Goal: Task Accomplishment & Management: Manage account settings

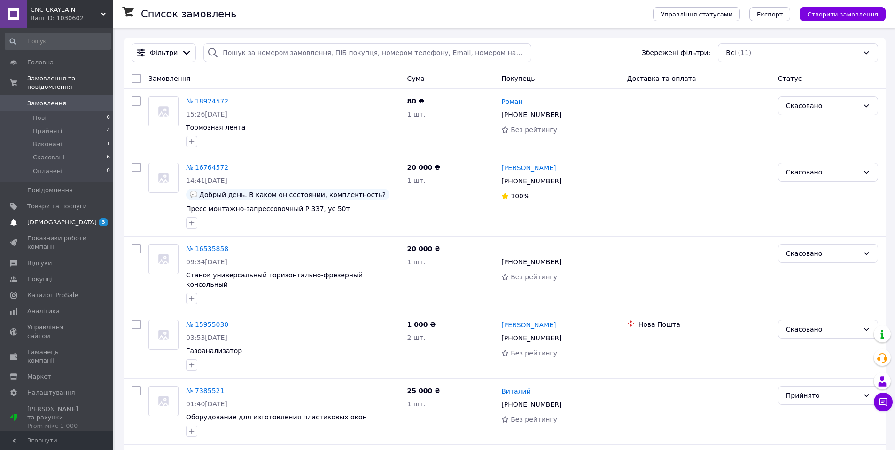
click at [48, 218] on span "[DEMOGRAPHIC_DATA]" at bounding box center [62, 222] width 70 height 8
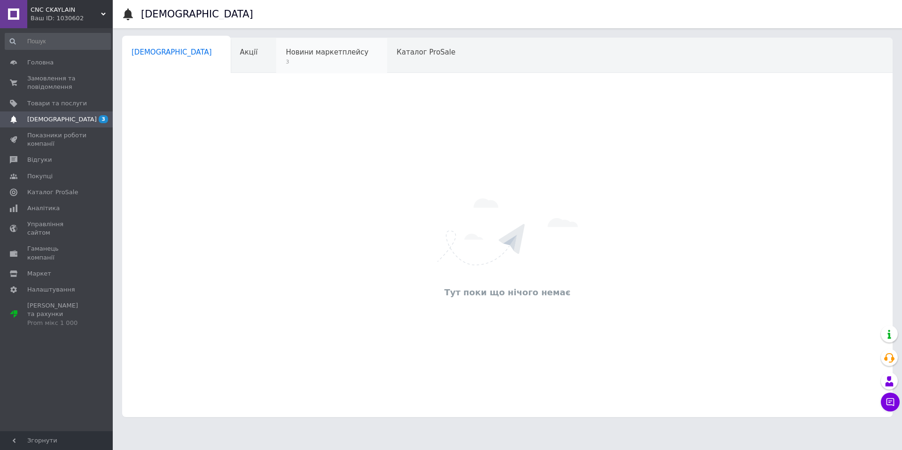
click at [286, 53] on span "Новини маркетплейсу" at bounding box center [327, 52] width 83 height 8
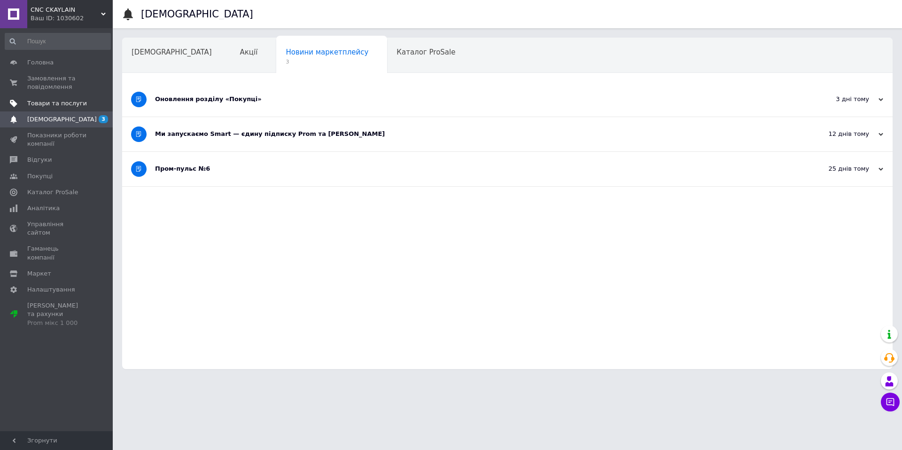
click at [47, 102] on span "Товари та послуги" at bounding box center [57, 103] width 60 height 8
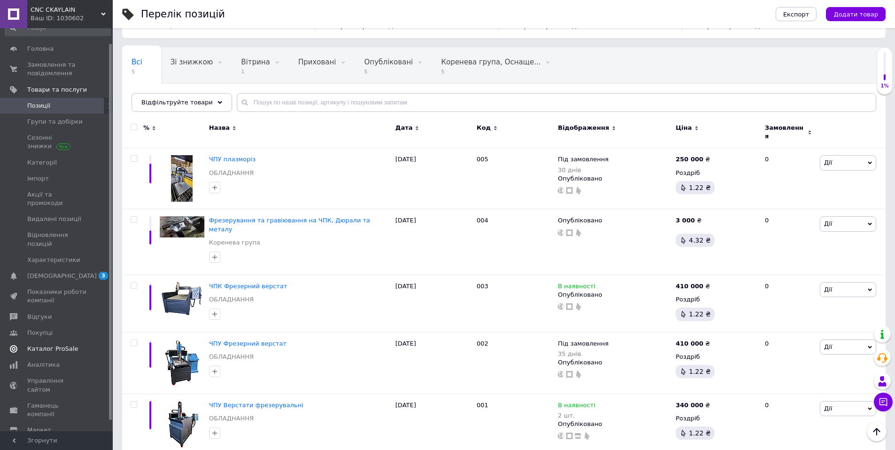
scroll to position [27, 0]
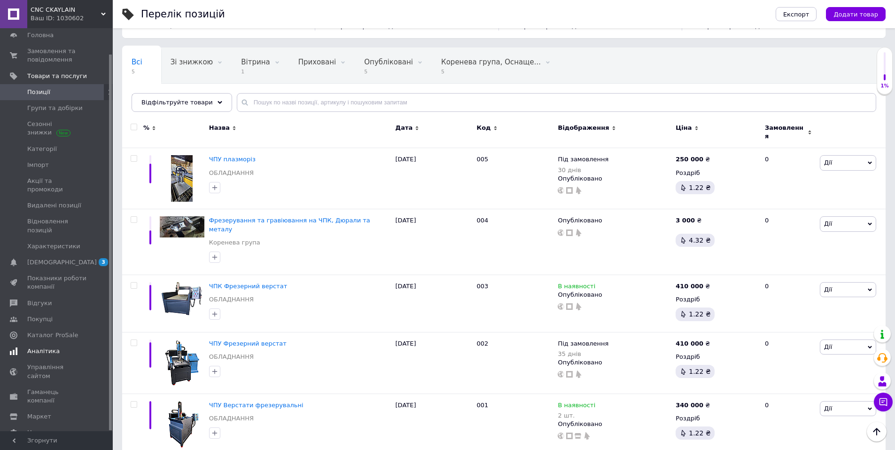
click at [46, 347] on span "Аналітика" at bounding box center [43, 351] width 32 height 8
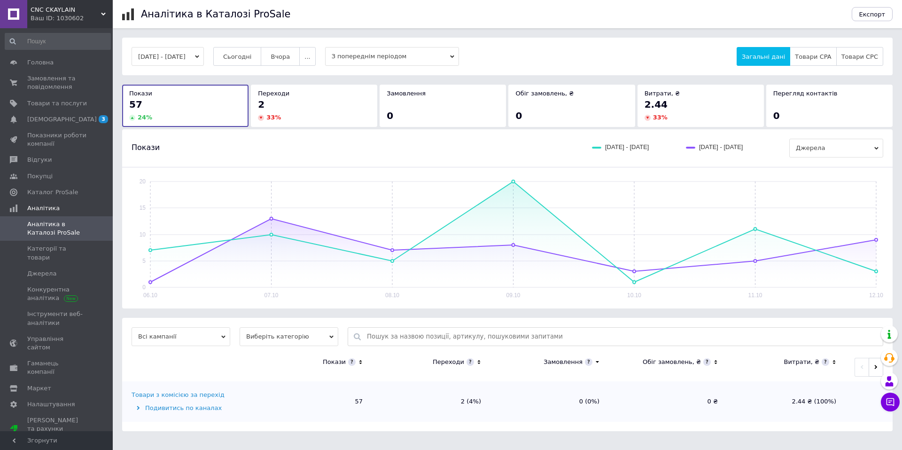
click at [807, 359] on div "Витрати, ₴" at bounding box center [801, 361] width 36 height 8
click at [263, 116] on circle at bounding box center [261, 118] width 6 height 6
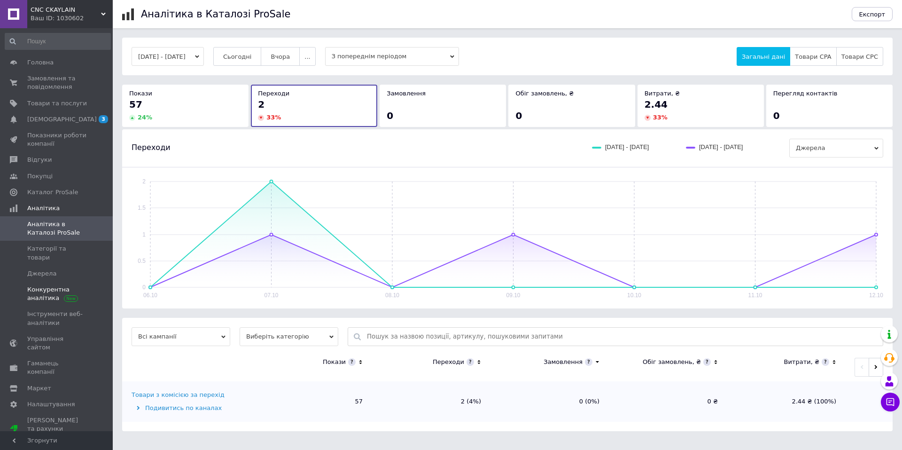
click at [54, 285] on span "Конкурентна аналітика" at bounding box center [57, 293] width 60 height 17
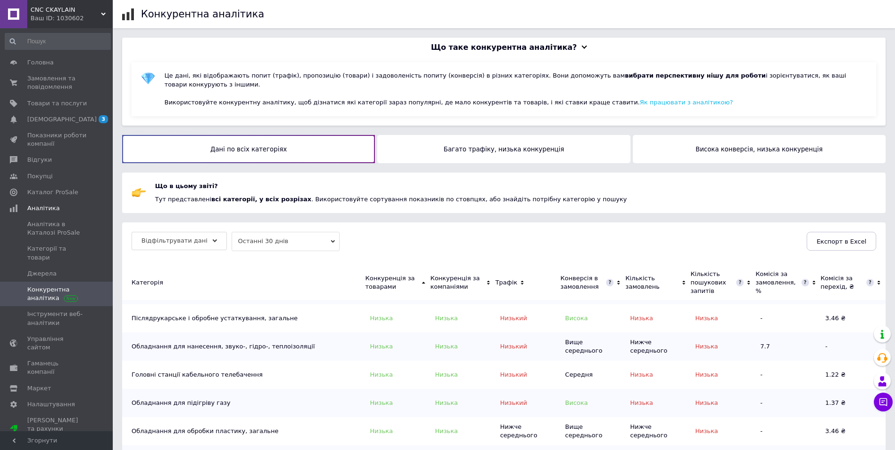
scroll to position [188, 0]
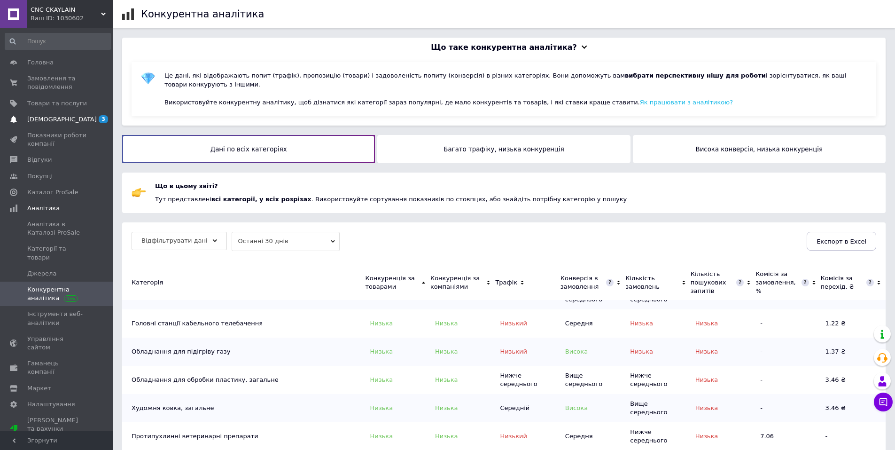
click at [48, 116] on span "[DEMOGRAPHIC_DATA]" at bounding box center [62, 119] width 70 height 8
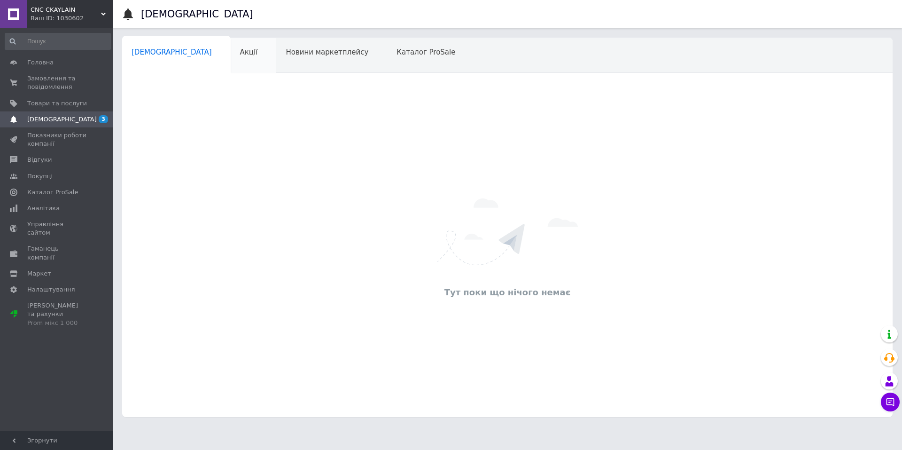
click at [231, 57] on div "Акції 0" at bounding box center [254, 56] width 46 height 36
click at [286, 56] on span "Новини маркетплейсу" at bounding box center [327, 52] width 83 height 8
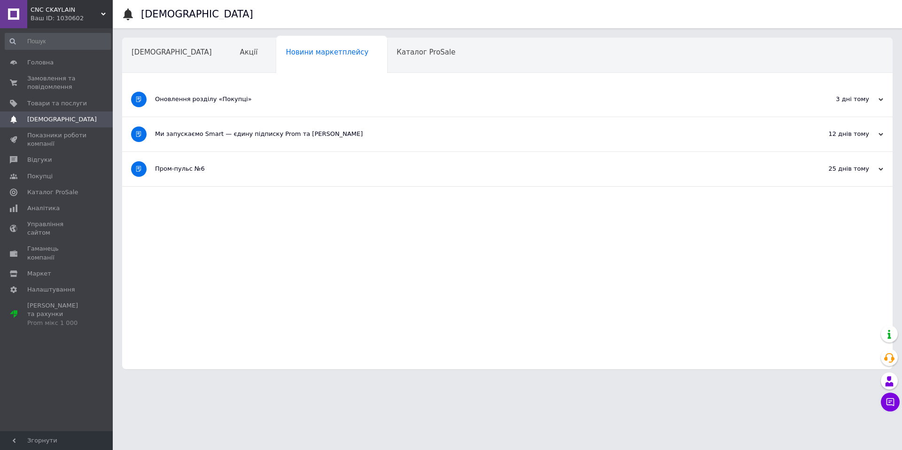
click at [230, 96] on div "Оновлення розділу «Покупці»" at bounding box center [472, 99] width 634 height 8
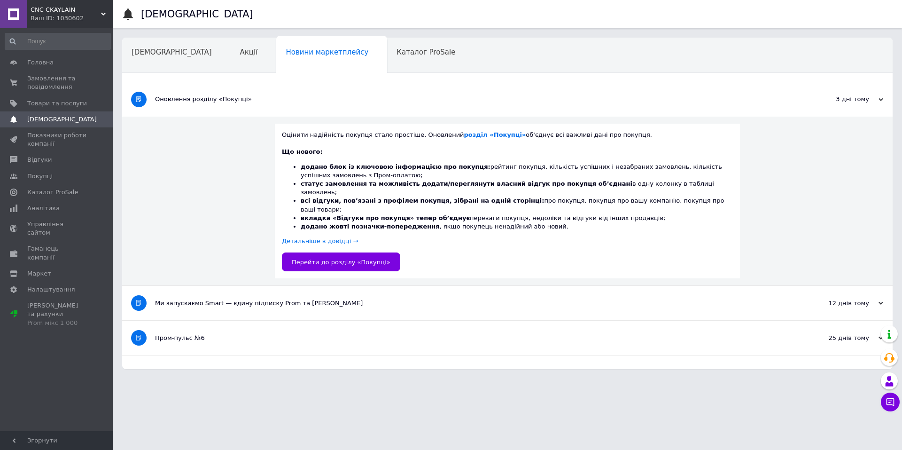
click at [295, 299] on div "Ми запускаємо Smart — єдину підписку Prom та [PERSON_NAME]" at bounding box center [472, 303] width 634 height 8
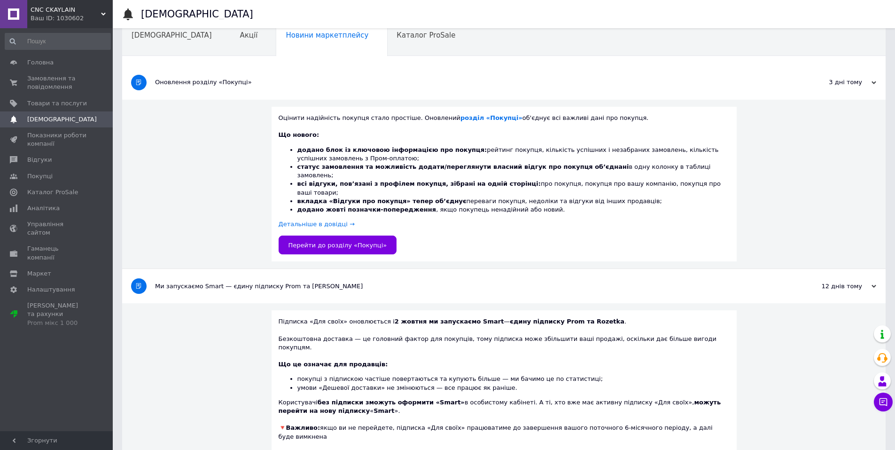
scroll to position [13, 0]
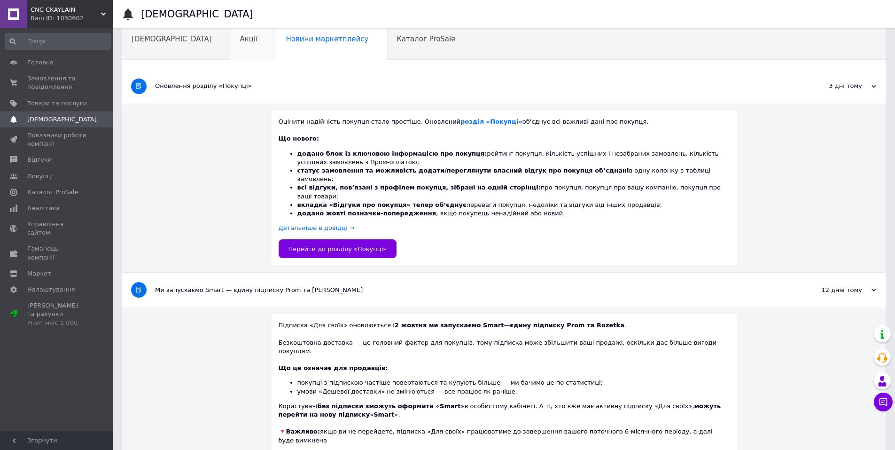
click at [231, 47] on div "Акції" at bounding box center [254, 43] width 46 height 36
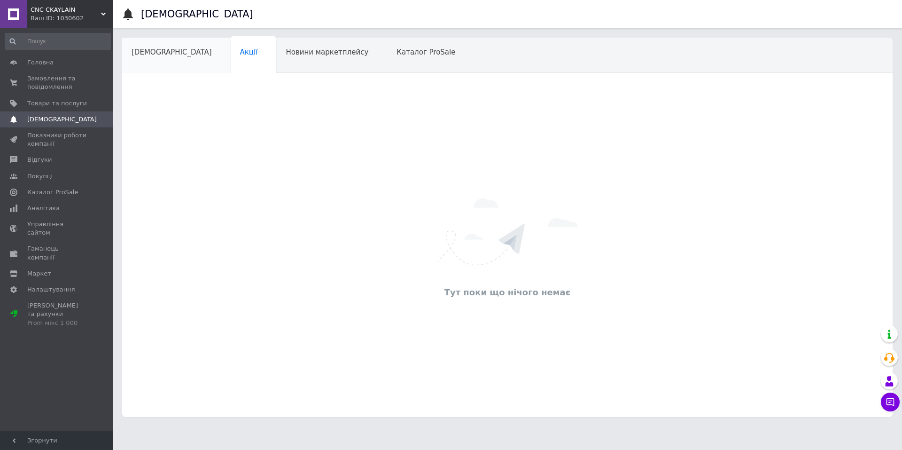
click at [157, 54] on span "[DEMOGRAPHIC_DATA]" at bounding box center [172, 52] width 80 height 8
click at [104, 10] on div "CNC CKAYLAIN Ваш ID: 1030602" at bounding box center [69, 14] width 85 height 28
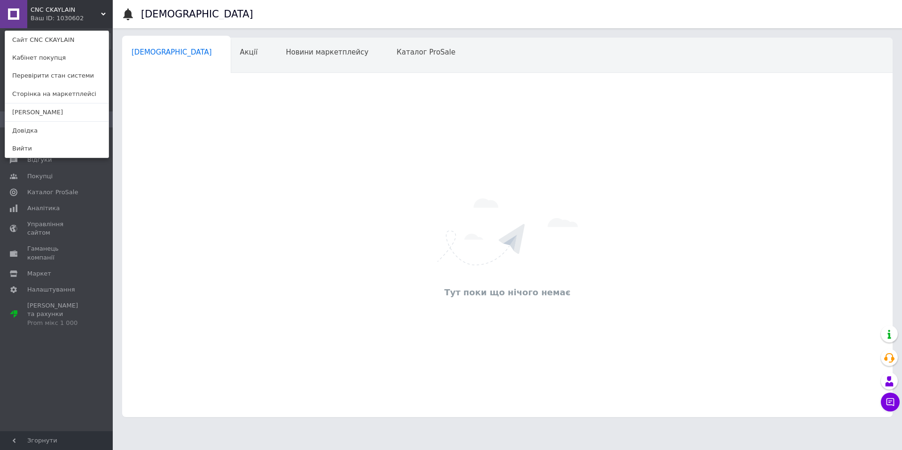
click at [22, 13] on link at bounding box center [13, 14] width 27 height 28
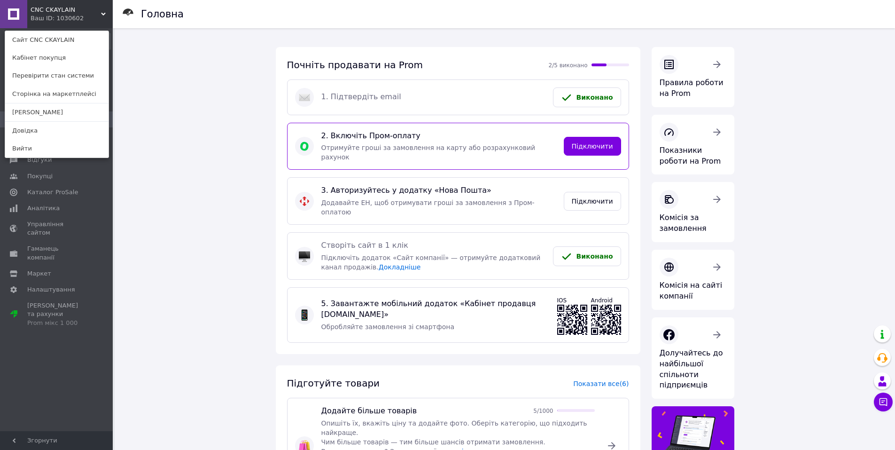
click at [20, 11] on link at bounding box center [13, 14] width 27 height 28
click at [142, 167] on div "Головна Почніть продавати на Prom 2/5 виконано 1. Підтвердіть email Виконано 2.…" at bounding box center [505, 385] width 780 height 714
click at [100, 12] on div "CNC CKAYLAIN Ваш ID: 1030602 Сайт CNC CKAYLAIN Кабінет покупця Перевірити стан …" at bounding box center [56, 14] width 113 height 28
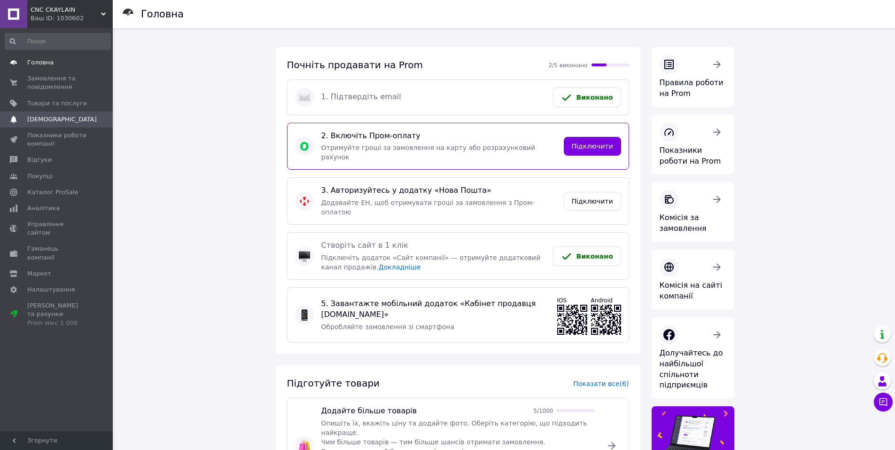
click at [39, 63] on span "Головна" at bounding box center [40, 62] width 26 height 8
click at [11, 13] on link at bounding box center [13, 14] width 27 height 28
click at [62, 301] on span "[PERSON_NAME] та рахунки Prom мікс 1 000" at bounding box center [57, 314] width 60 height 26
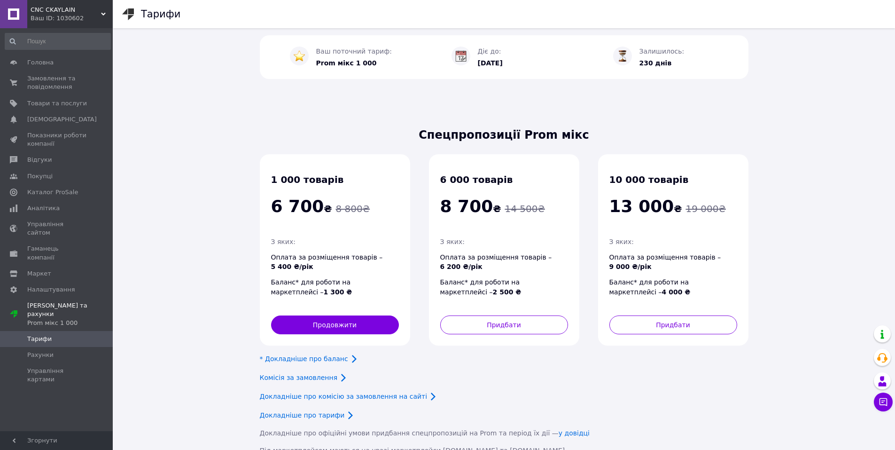
scroll to position [23, 0]
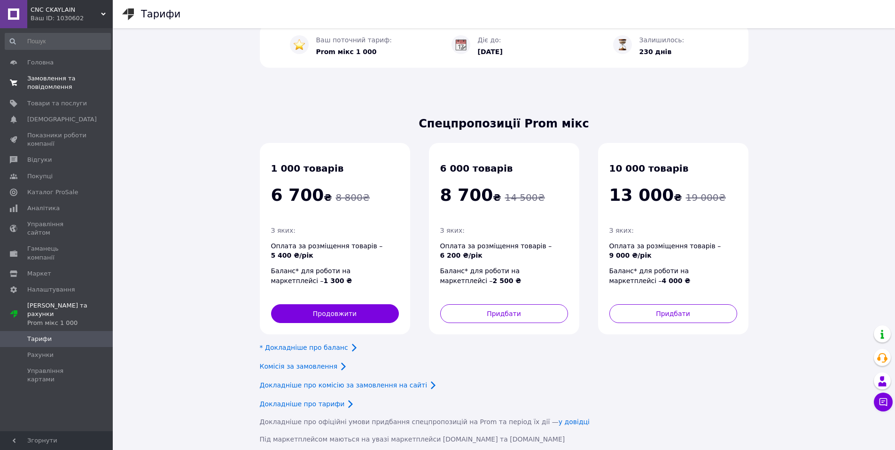
click at [36, 85] on span "Замовлення та повідомлення" at bounding box center [57, 82] width 60 height 17
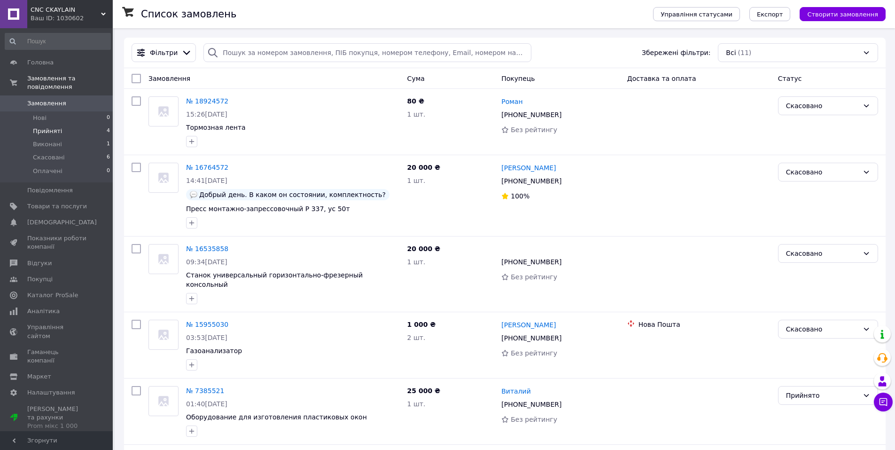
click at [45, 127] on span "Прийняті" at bounding box center [47, 131] width 29 height 8
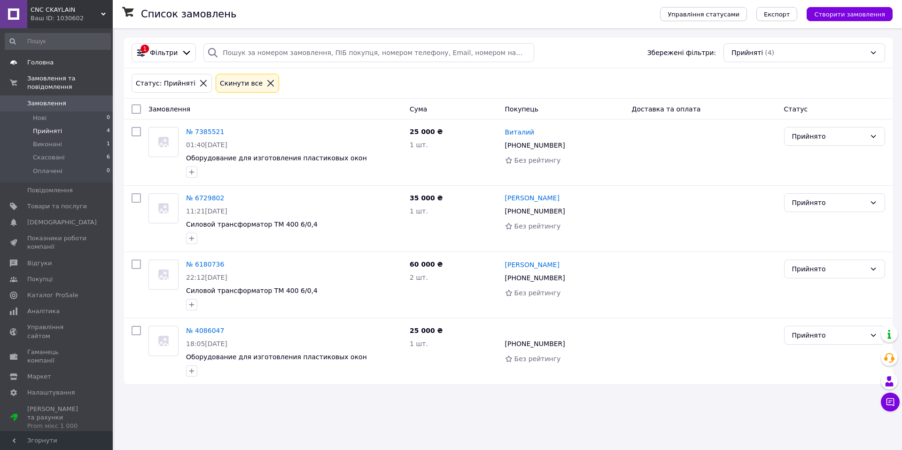
click at [31, 64] on span "Головна" at bounding box center [40, 62] width 26 height 8
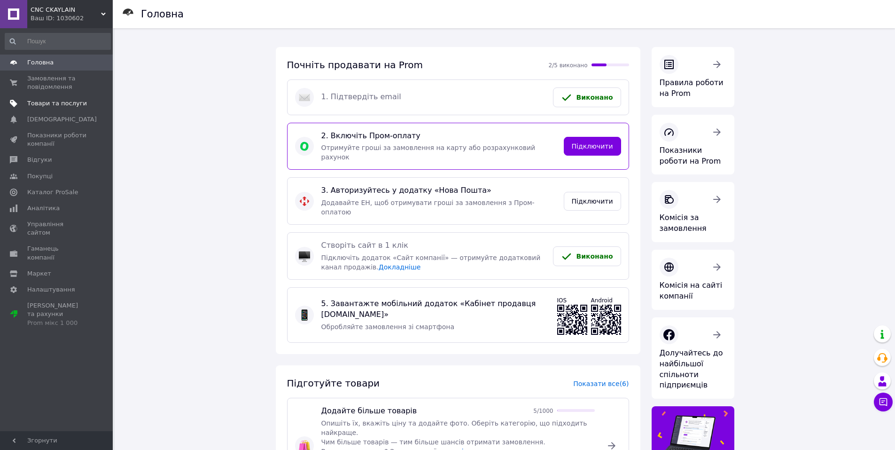
click at [44, 99] on span "Товари та послуги" at bounding box center [57, 103] width 60 height 8
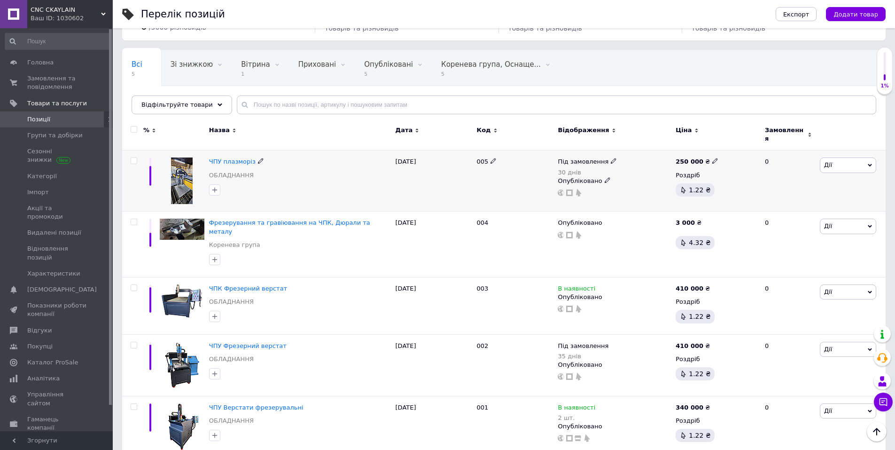
scroll to position [53, 0]
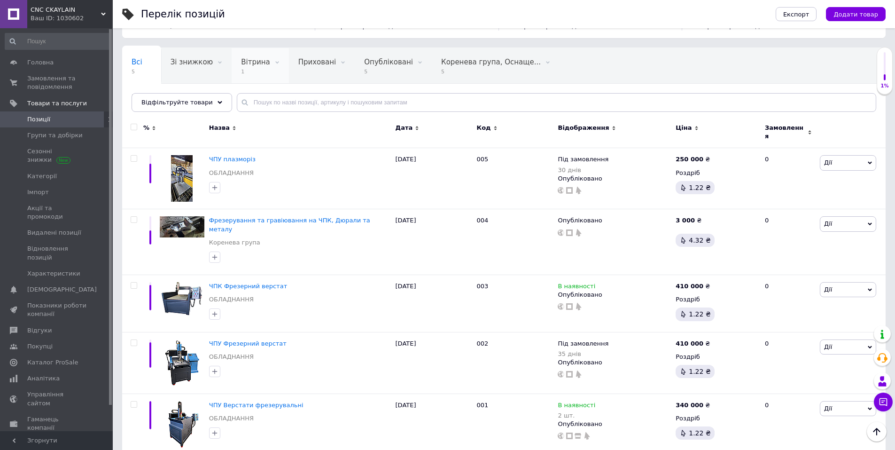
click at [248, 63] on span "Вітрина" at bounding box center [255, 62] width 29 height 8
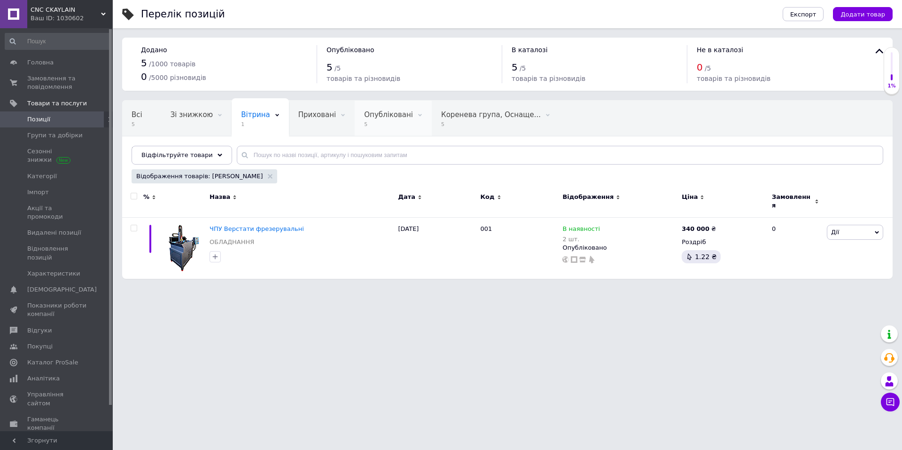
click at [365, 116] on span "Опубліковані" at bounding box center [388, 114] width 49 height 8
